Goal: Task Accomplishment & Management: Manage account settings

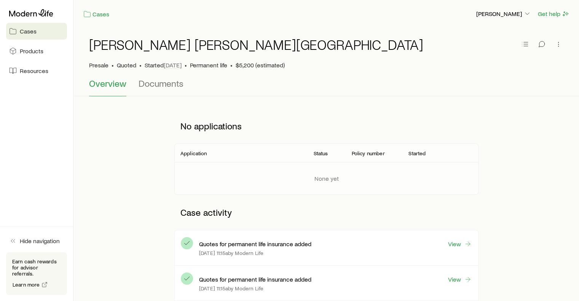
click at [30, 29] on span "Cases" at bounding box center [28, 31] width 17 height 8
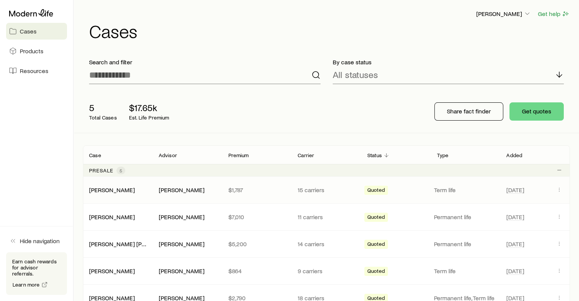
click at [378, 189] on span "Quoted" at bounding box center [376, 191] width 18 height 8
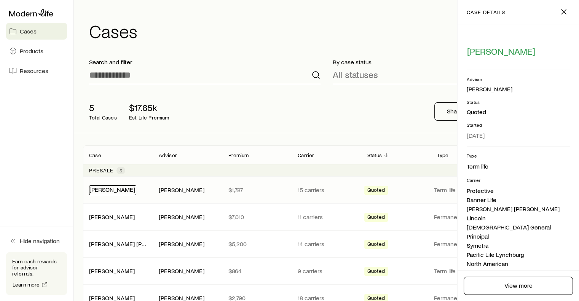
click at [124, 186] on link "[PERSON_NAME]" at bounding box center [112, 189] width 46 height 7
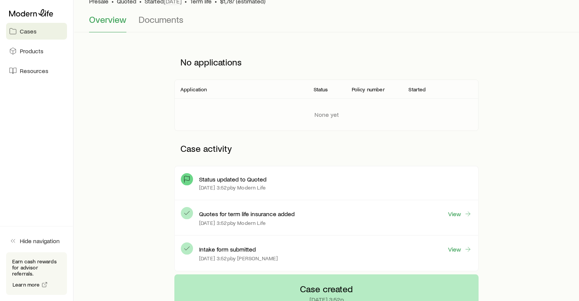
scroll to position [64, 0]
click at [260, 220] on p "[DATE] 3:52p by Modern Life" at bounding box center [232, 223] width 67 height 6
click at [457, 214] on link "View" at bounding box center [460, 214] width 24 height 9
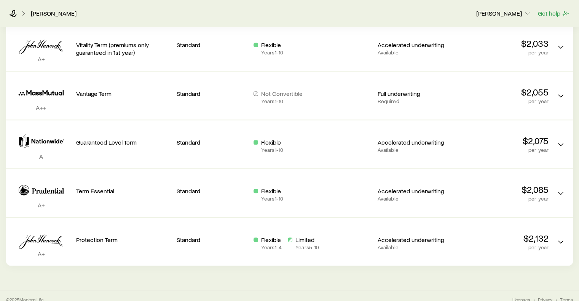
scroll to position [731, 0]
